Goal: Task Accomplishment & Management: Use online tool/utility

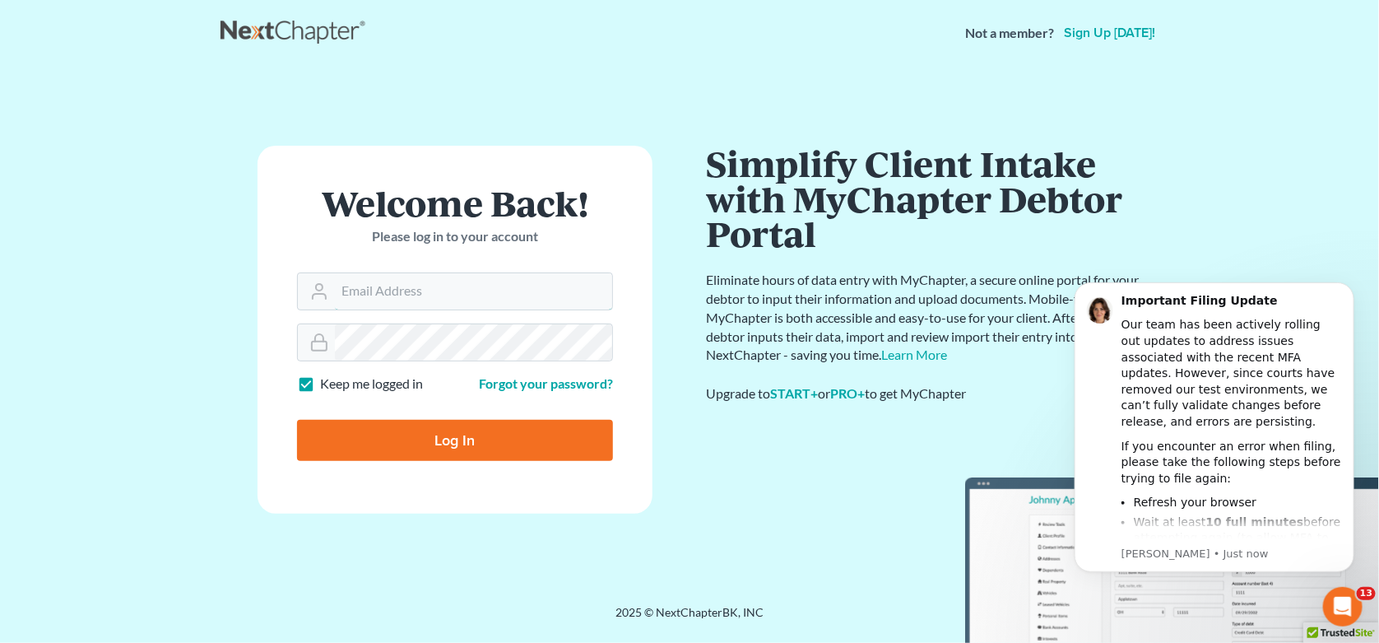
type input "stevejohnsonatty@aol.com"
click at [510, 443] on input "Log In" at bounding box center [455, 440] width 316 height 41
type input "Thinking..."
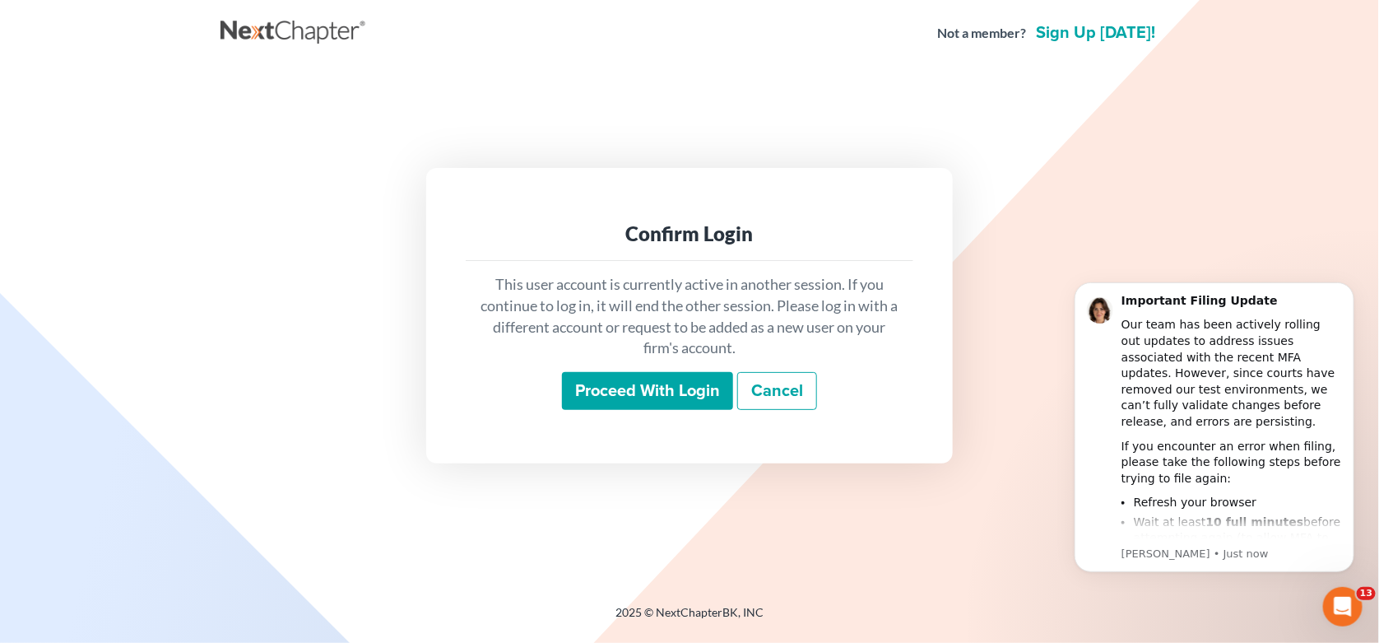
click at [621, 388] on input "Proceed with login" at bounding box center [647, 391] width 171 height 38
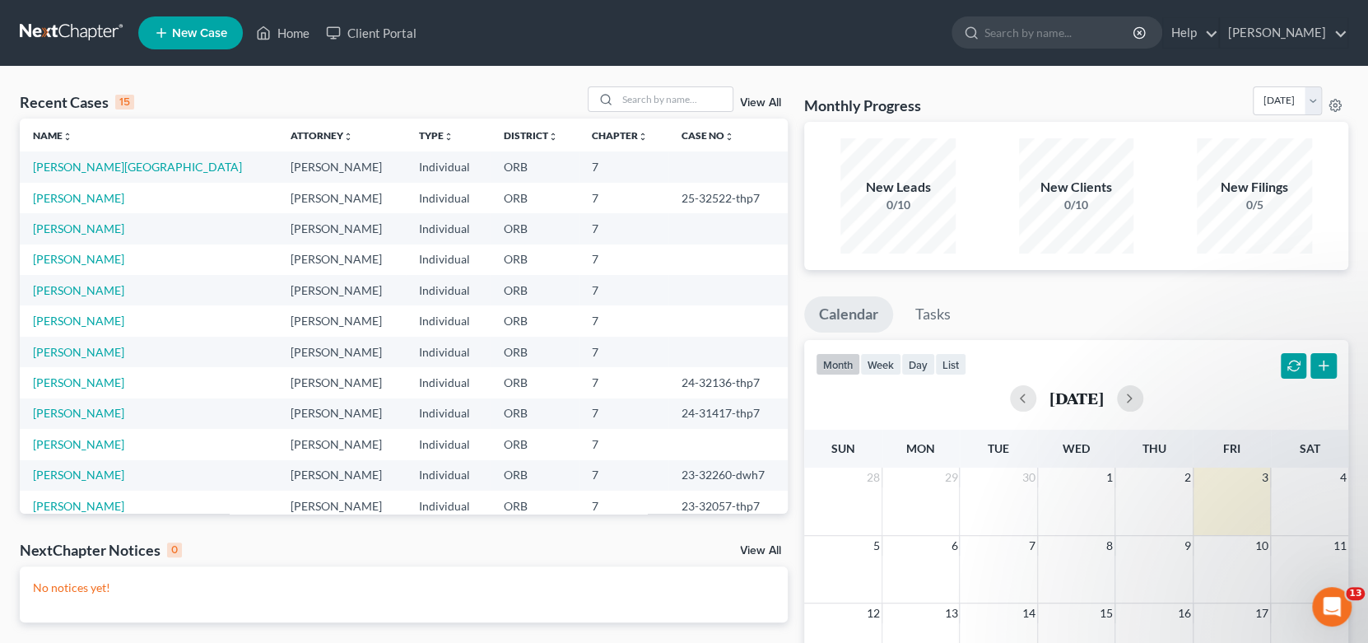
click at [74, 174] on td "[PERSON_NAME][GEOGRAPHIC_DATA]" at bounding box center [149, 166] width 258 height 30
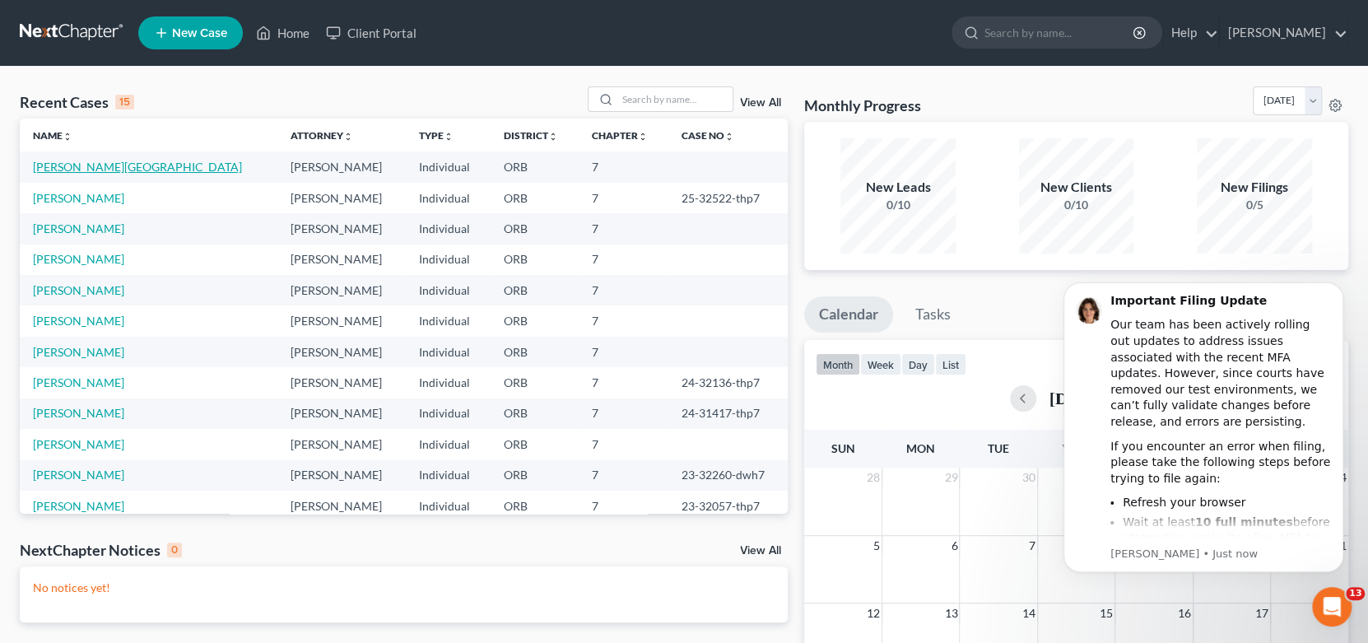
click at [77, 170] on link "[PERSON_NAME][GEOGRAPHIC_DATA]" at bounding box center [137, 167] width 209 height 14
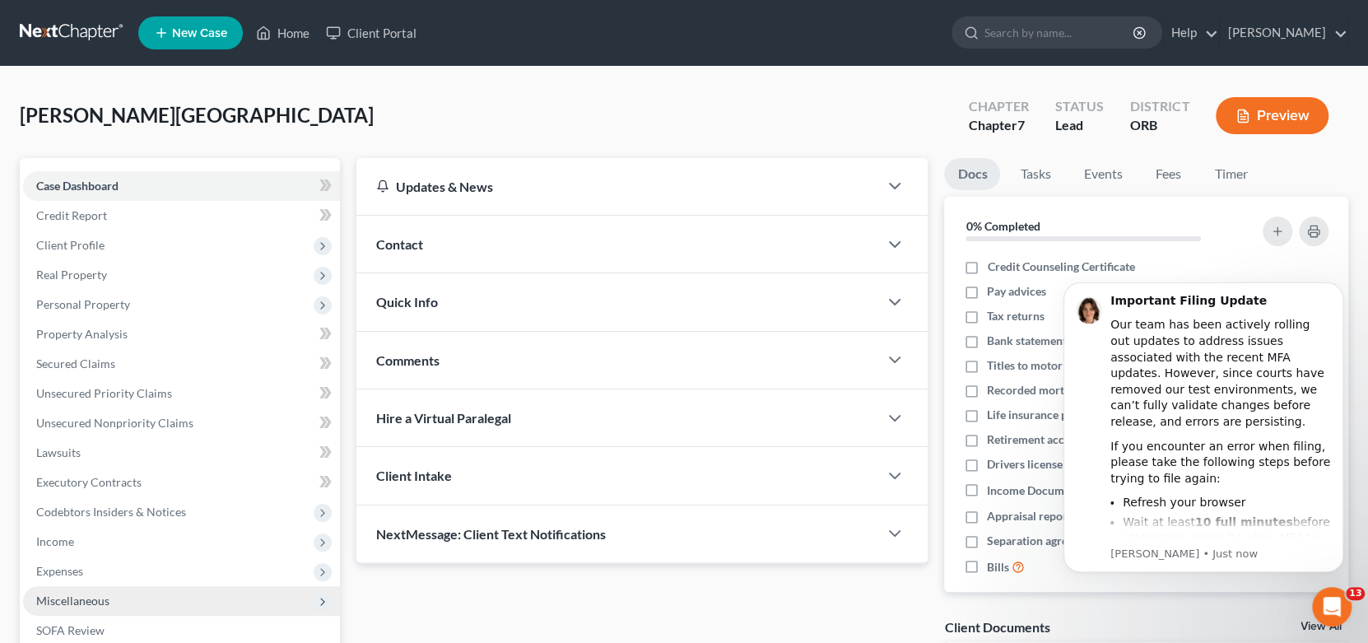
scroll to position [230, 0]
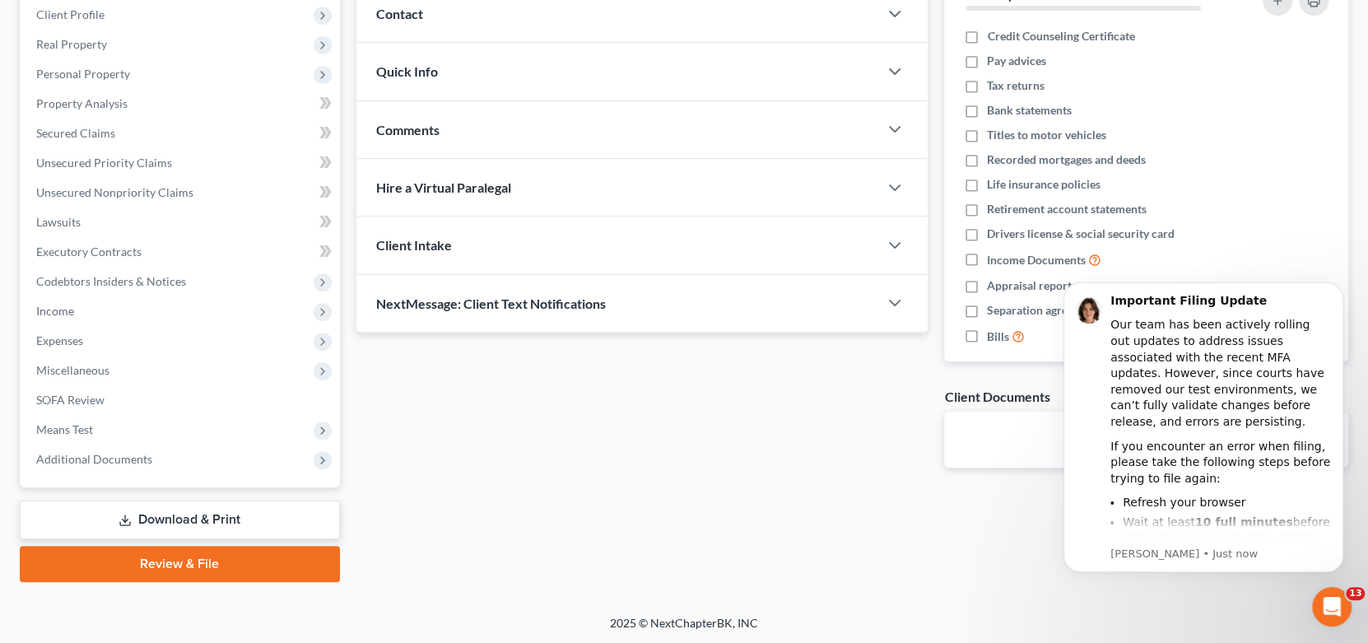
click at [193, 513] on link "Download & Print" at bounding box center [180, 519] width 320 height 39
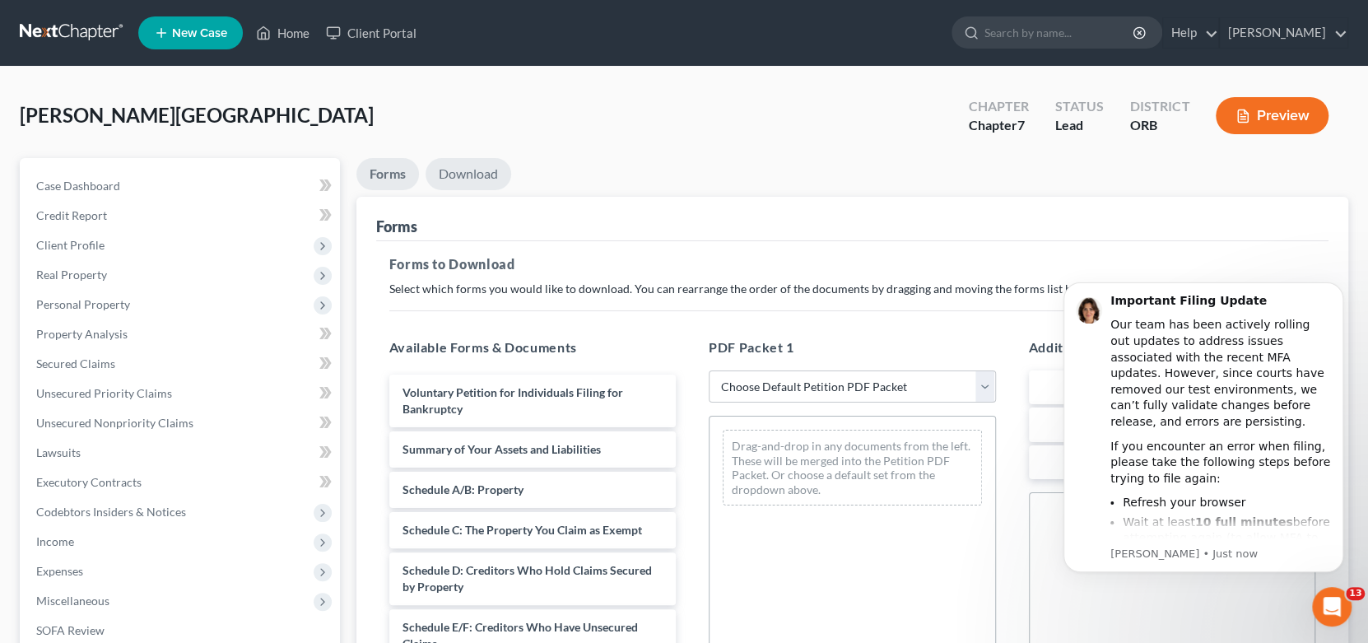
click at [468, 174] on link "Download" at bounding box center [468, 174] width 86 height 32
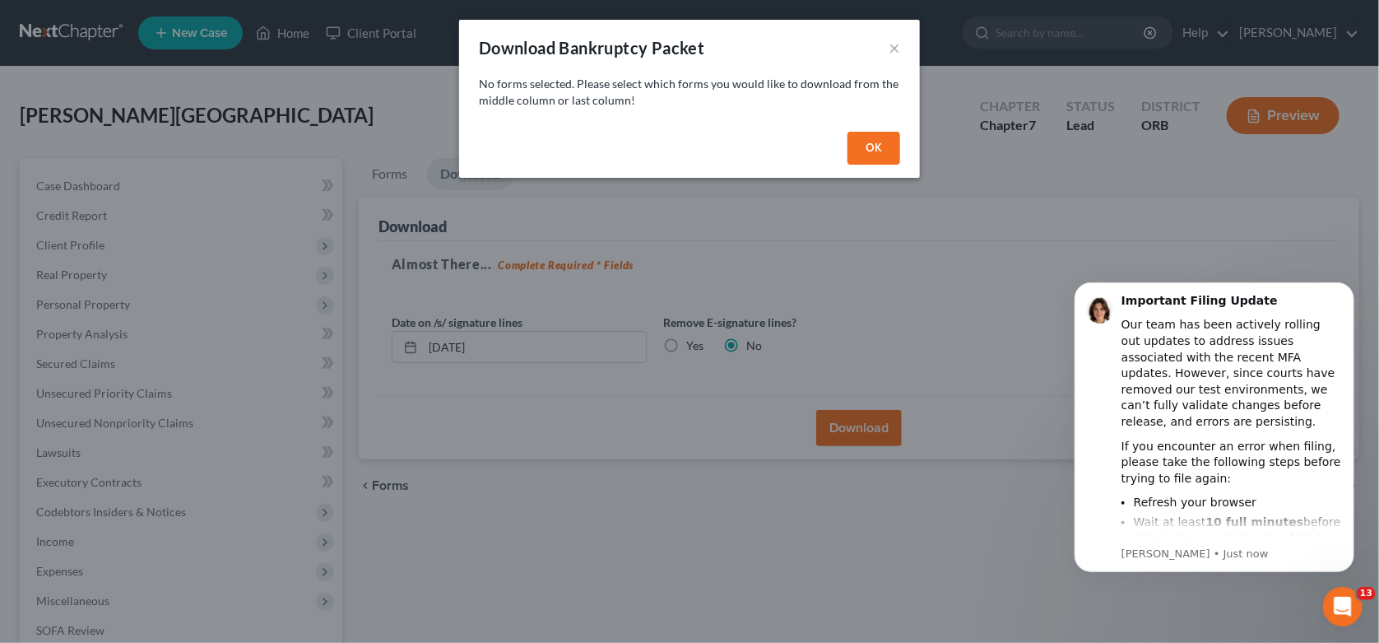
click at [874, 151] on button "OK" at bounding box center [874, 148] width 53 height 33
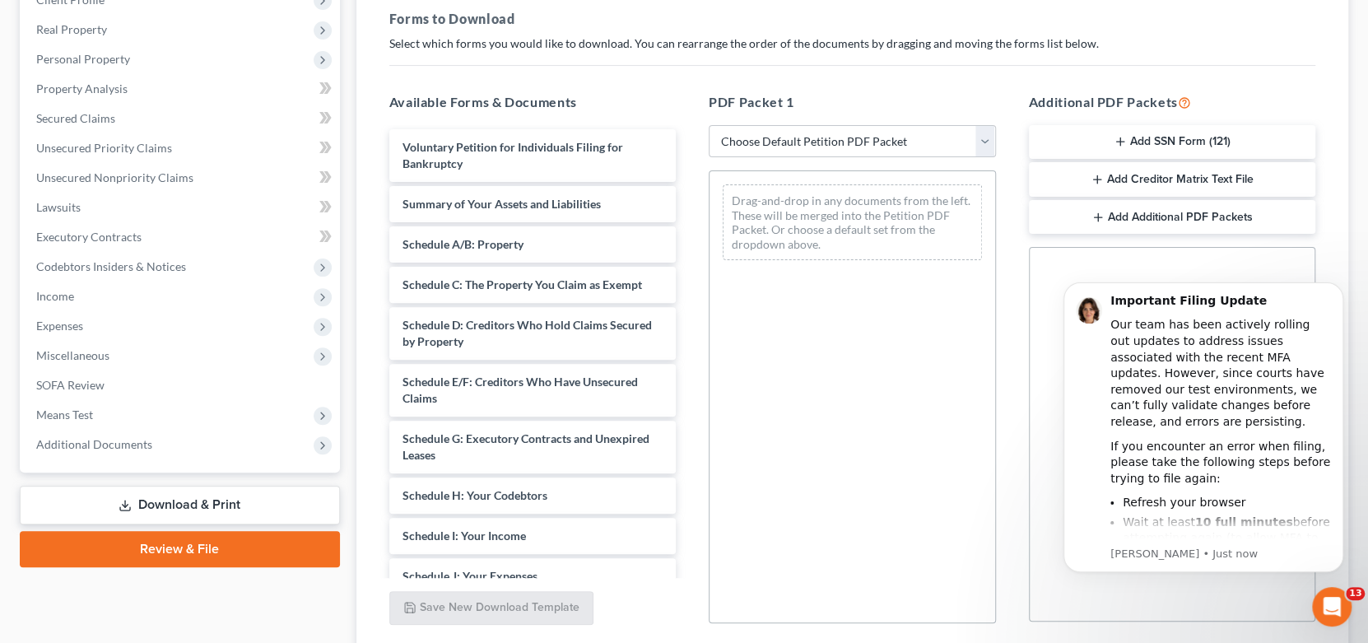
scroll to position [247, 0]
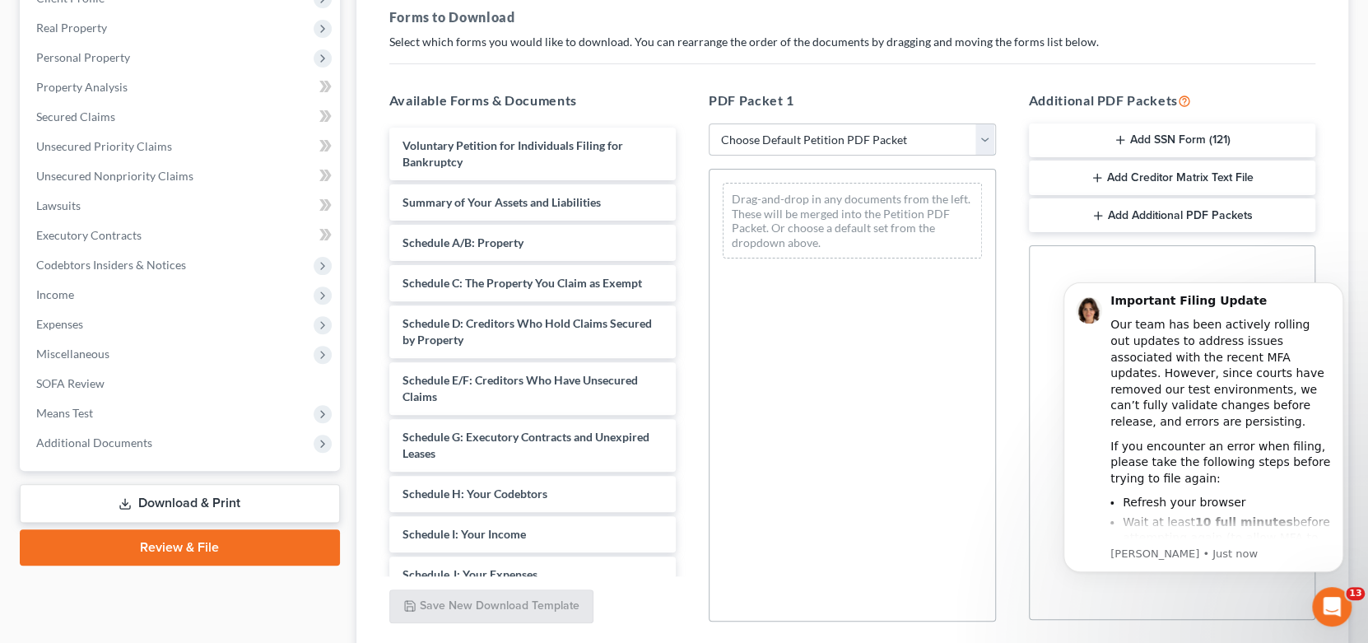
click at [904, 135] on select "Choose Default Petition PDF Packet Complete Bankruptcy Petition (all forms and …" at bounding box center [852, 139] width 287 height 33
select select "6"
click at [709, 123] on select "Choose Default Petition PDF Packet Complete Bankruptcy Petition (all forms and …" at bounding box center [852, 139] width 287 height 33
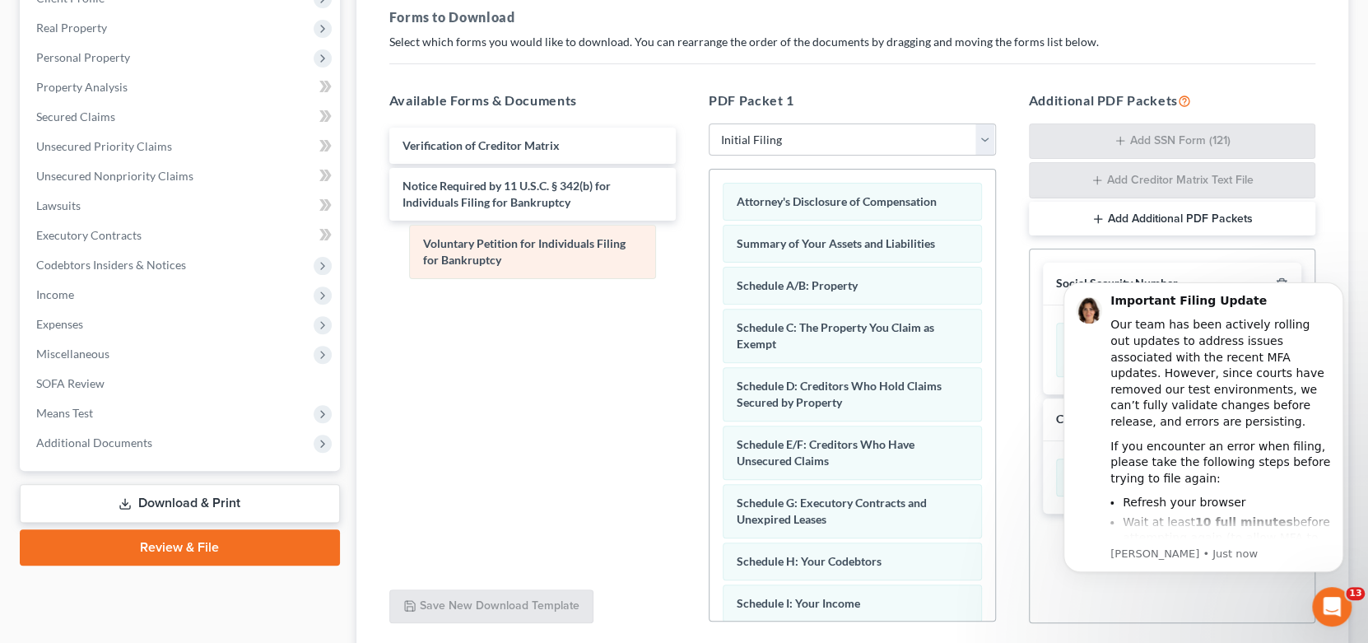
drag, startPoint x: 860, startPoint y: 211, endPoint x: 547, endPoint y: 254, distance: 315.8
click at [709, 254] on div "Voluntary Petition for Individuals Filing for Bankruptcy Voluntary Petition for…" at bounding box center [852, 601] width 286 height 863
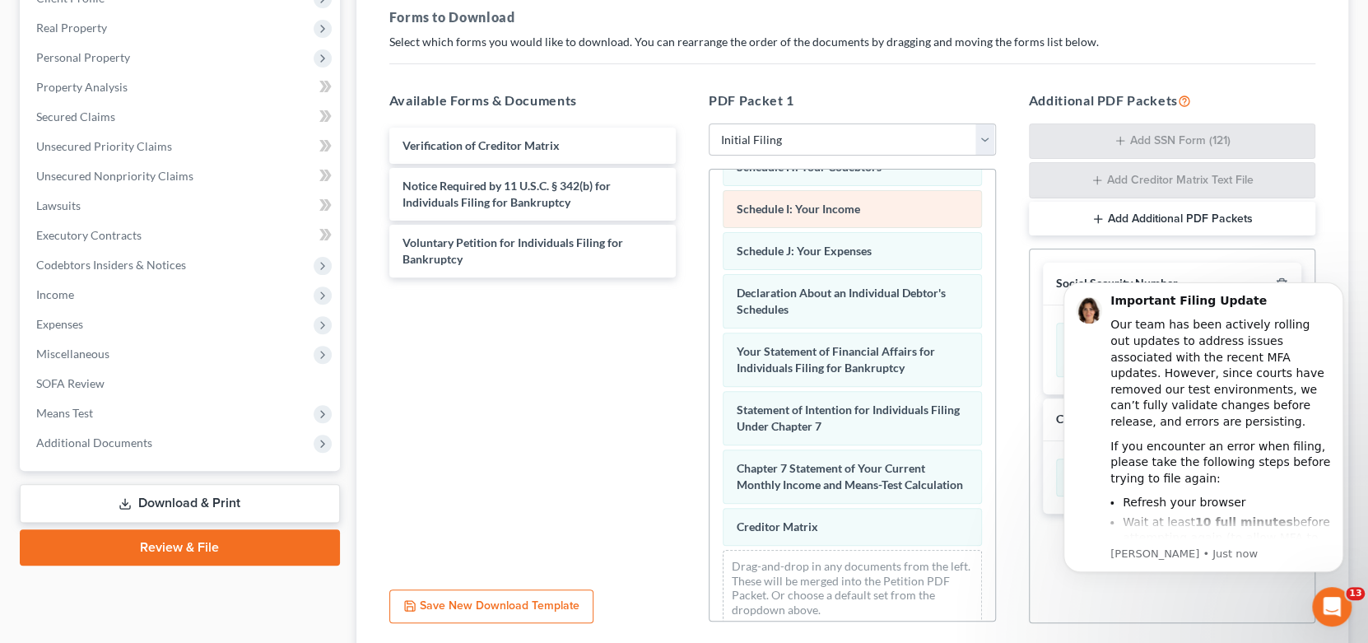
scroll to position [411, 0]
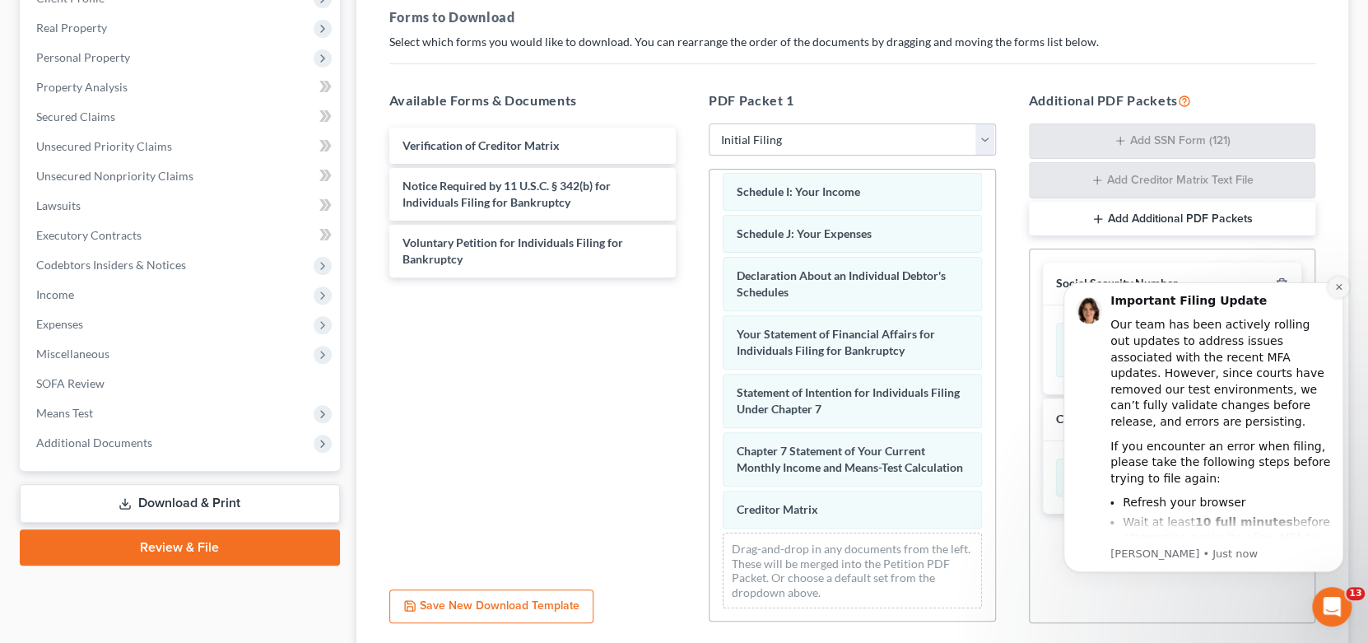
click at [1339, 287] on icon "Dismiss notification" at bounding box center [1338, 286] width 9 height 9
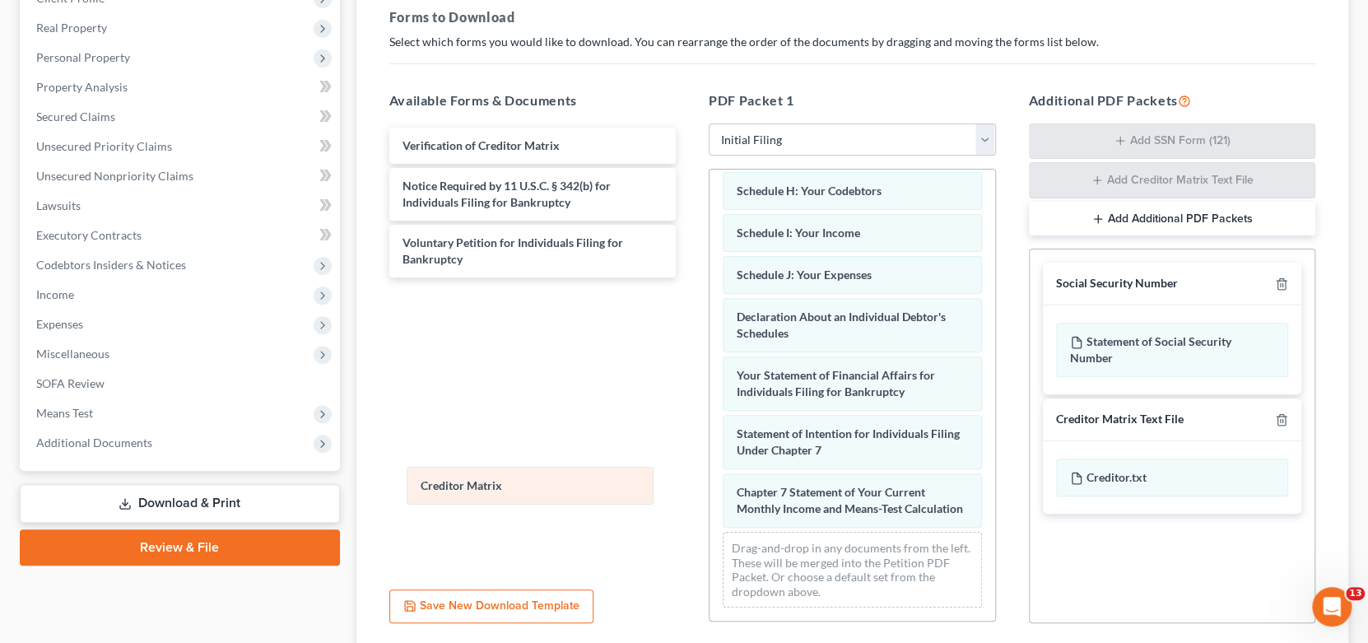
scroll to position [384, 0]
drag, startPoint x: 812, startPoint y: 523, endPoint x: 462, endPoint y: 481, distance: 353.1
click at [709, 481] on div "Creditor Matrix Attorney's Disclosure of Compensation Summary of Your Assets an…" at bounding box center [852, 209] width 286 height 821
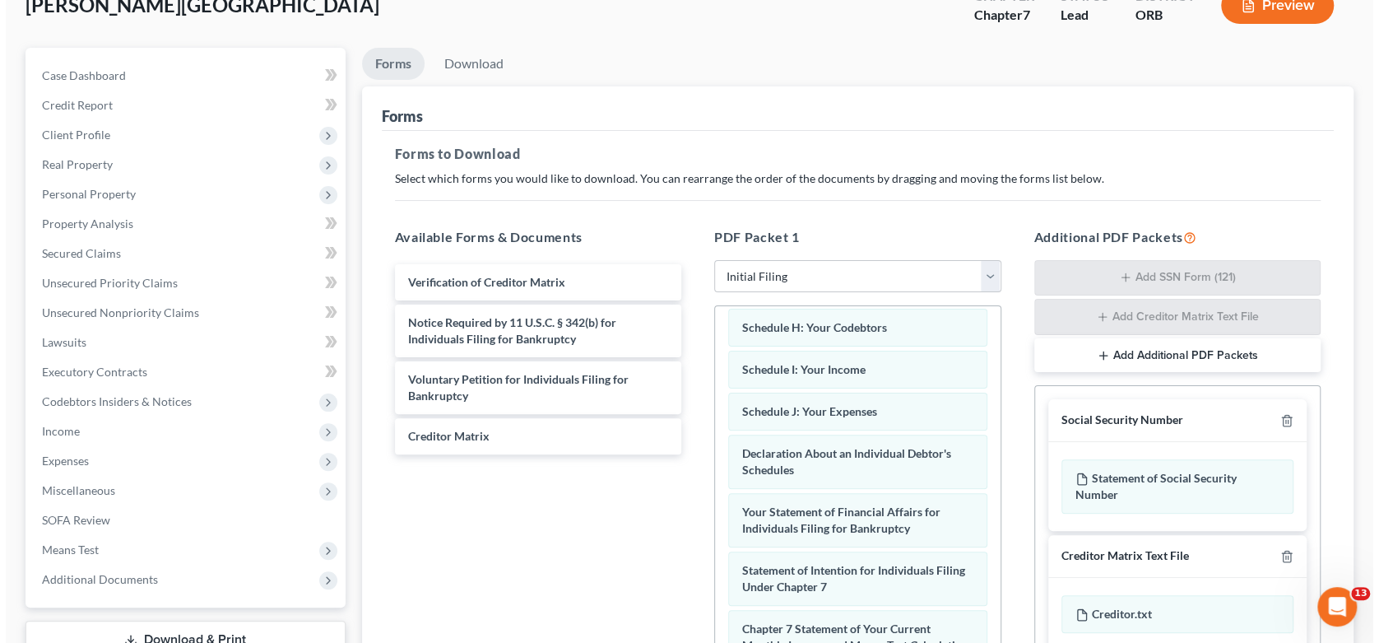
scroll to position [0, 0]
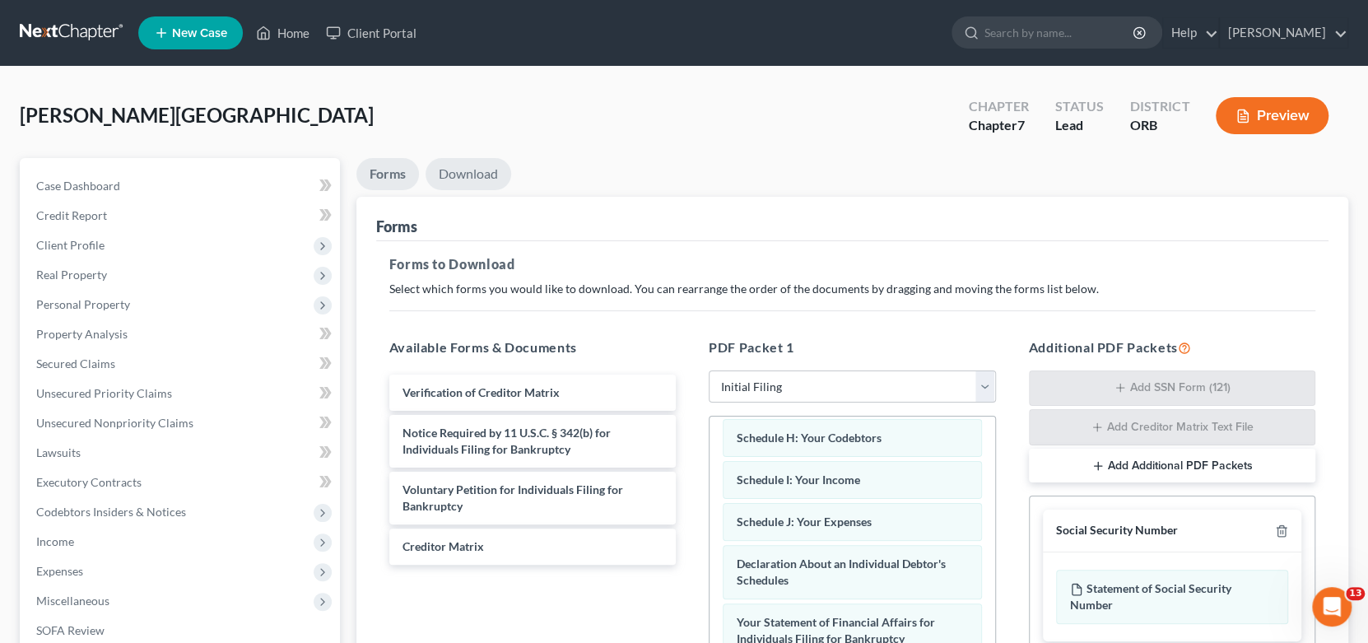
click at [445, 170] on link "Download" at bounding box center [468, 174] width 86 height 32
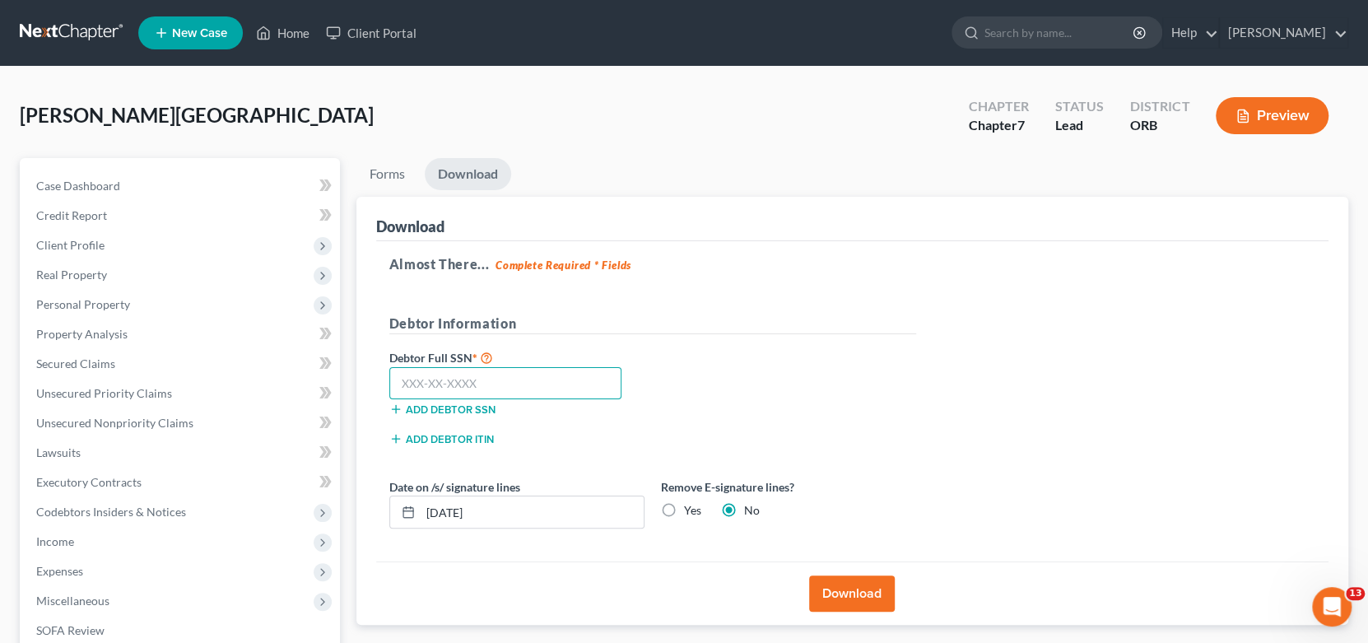
click at [509, 381] on input "text" at bounding box center [505, 383] width 233 height 33
type input "[PHONE_NUMBER]"
drag, startPoint x: 423, startPoint y: 513, endPoint x: 394, endPoint y: 509, distance: 29.0
click at [394, 509] on div "[DATE]" at bounding box center [516, 511] width 255 height 33
click at [684, 512] on label "Yes" at bounding box center [692, 510] width 17 height 16
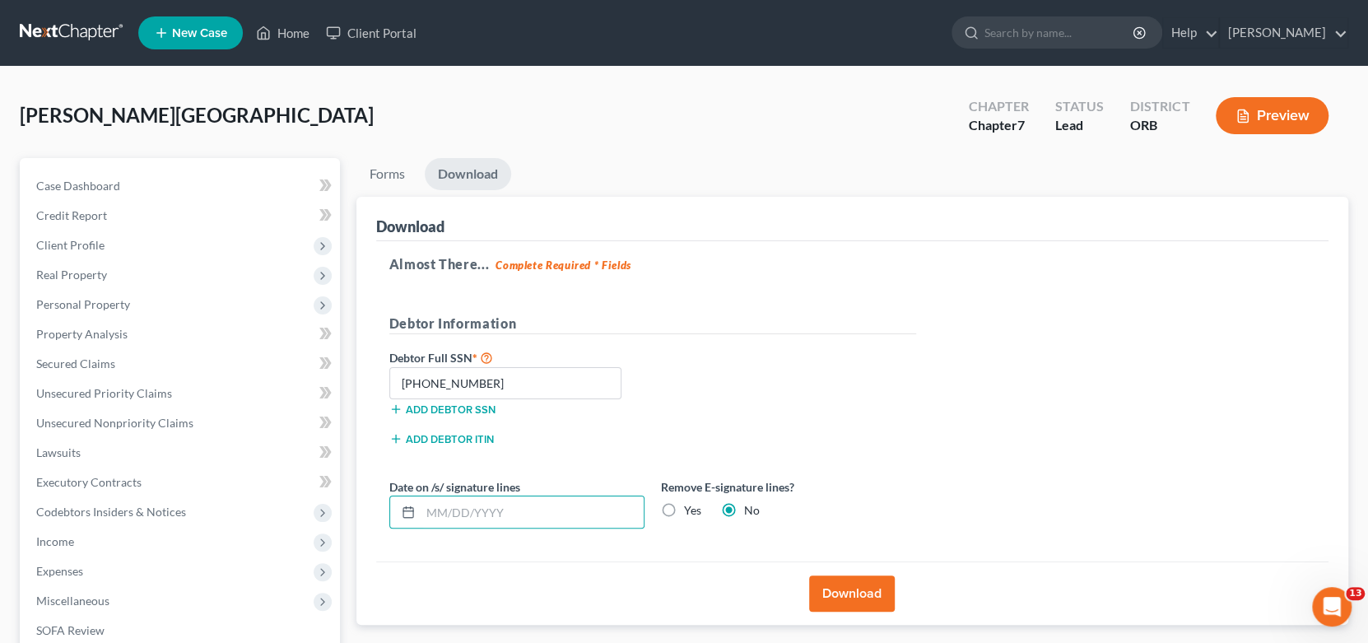
click at [690, 512] on input "Yes" at bounding box center [695, 507] width 11 height 11
radio input "true"
radio input "false"
click at [846, 578] on button "Download" at bounding box center [852, 593] width 86 height 36
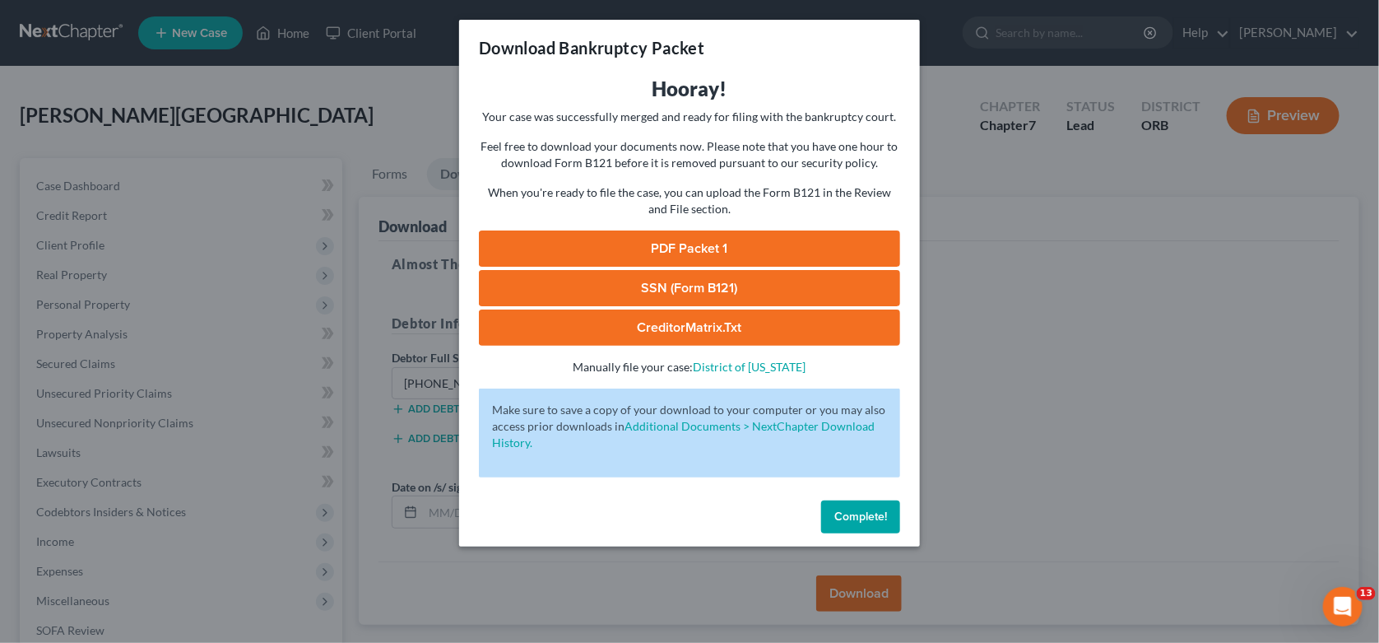
click at [755, 245] on link "PDF Packet 1" at bounding box center [689, 248] width 421 height 36
